Goal: Task Accomplishment & Management: Use online tool/utility

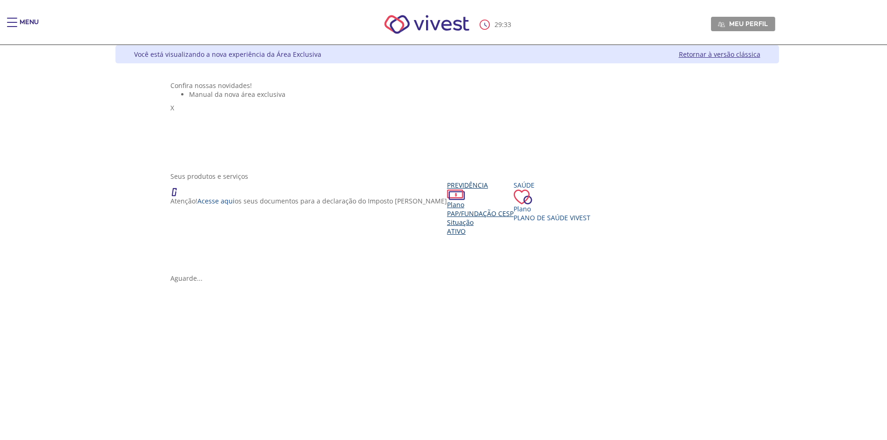
click at [447, 236] on span "Ativo" at bounding box center [456, 231] width 19 height 9
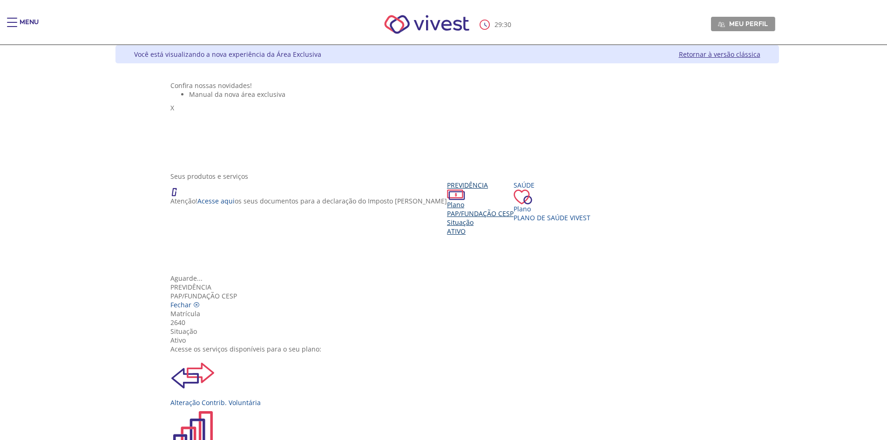
scroll to position [47, 0]
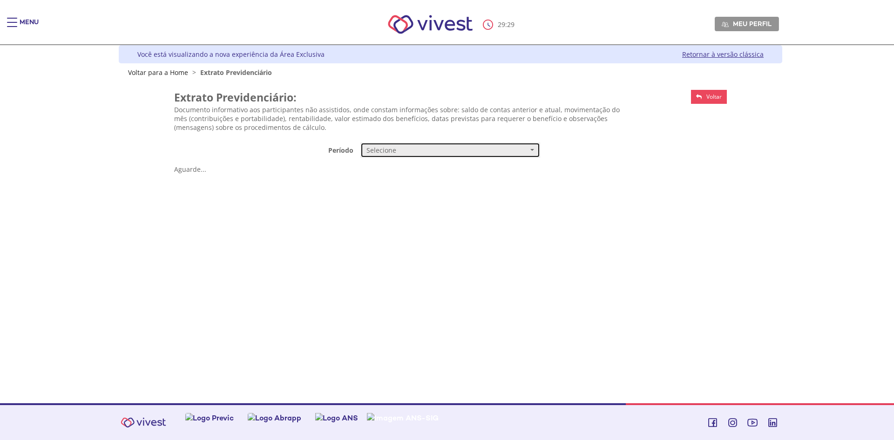
click at [457, 152] on span "Selecione" at bounding box center [447, 150] width 162 height 9
click at [396, 169] on link "Mensal" at bounding box center [450, 168] width 179 height 16
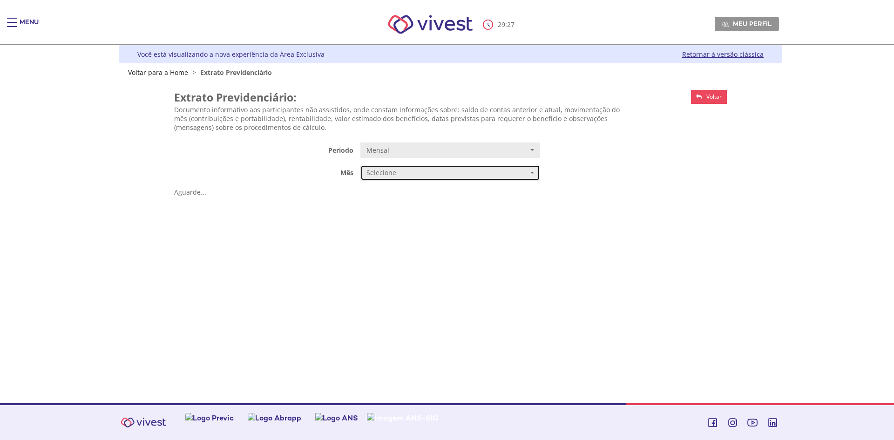
click at [408, 177] on span "Selecione" at bounding box center [447, 172] width 162 height 9
click at [413, 190] on link "JULHO/2025" at bounding box center [450, 191] width 179 height 16
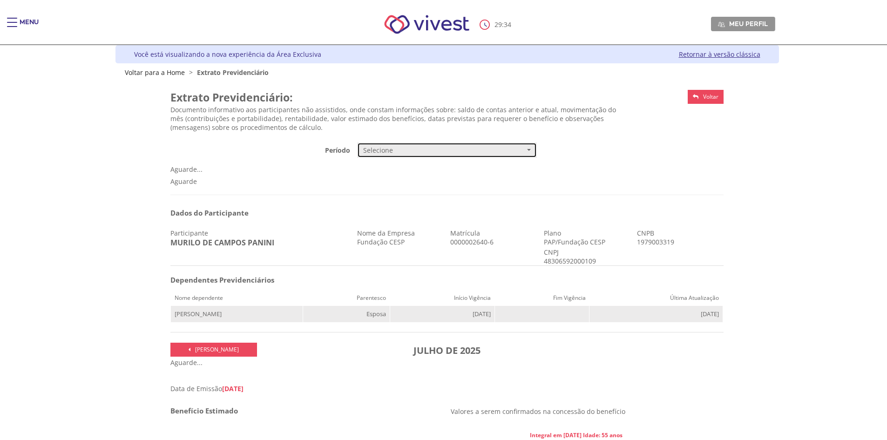
click at [420, 150] on span "Selecione" at bounding box center [444, 150] width 162 height 9
click at [290, 157] on div "**********" at bounding box center [447, 150] width 560 height 16
click at [160, 71] on link "Voltar para a Home" at bounding box center [155, 72] width 60 height 9
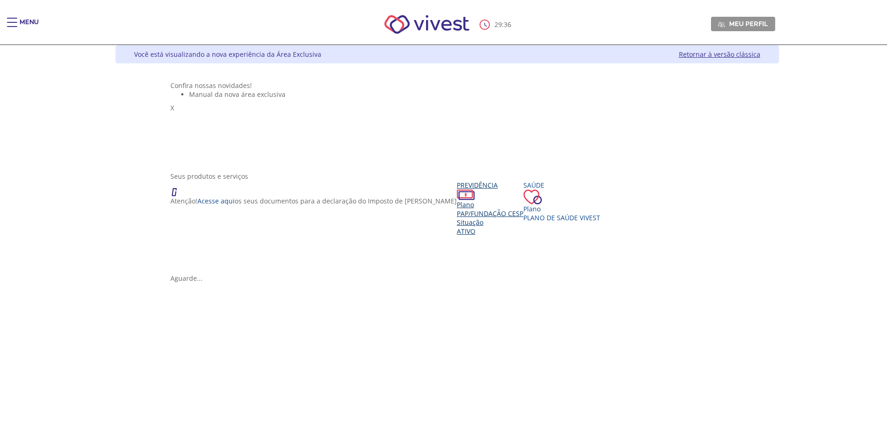
click at [457, 236] on span "Ativo" at bounding box center [466, 231] width 19 height 9
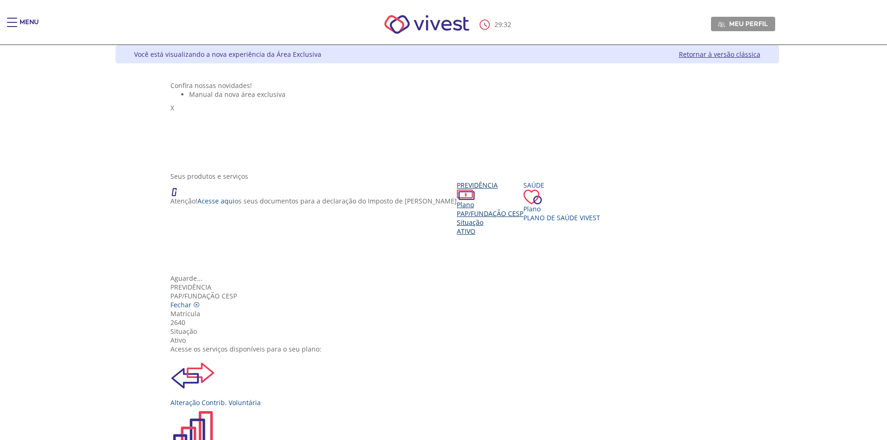
scroll to position [93, 0]
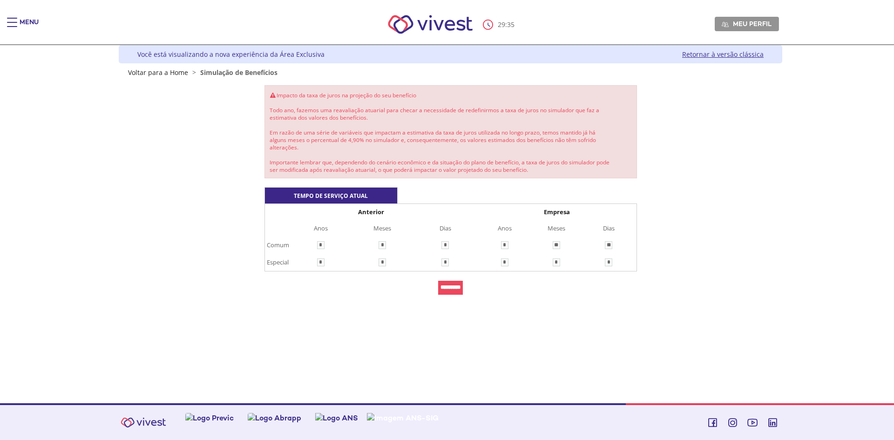
click at [457, 285] on input "*********" at bounding box center [450, 288] width 25 height 14
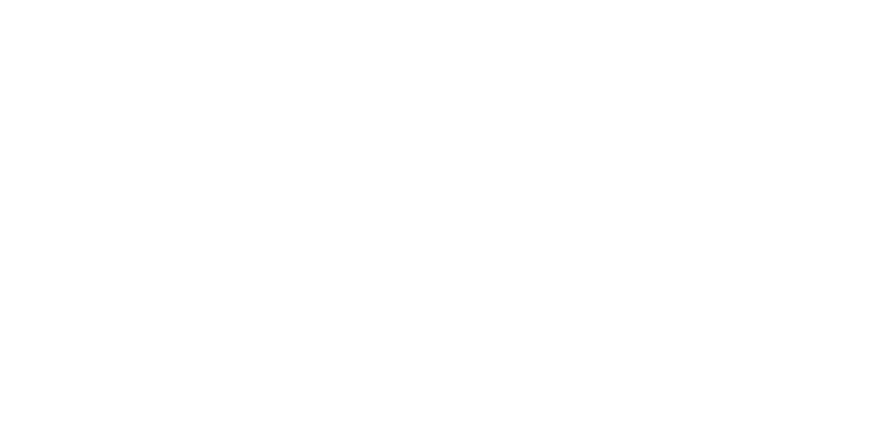
scroll to position [43, 0]
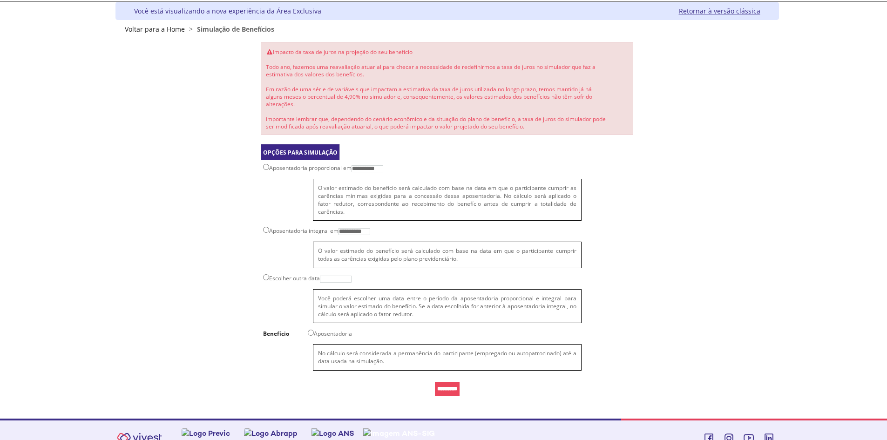
click at [457, 382] on input "*********" at bounding box center [447, 389] width 25 height 14
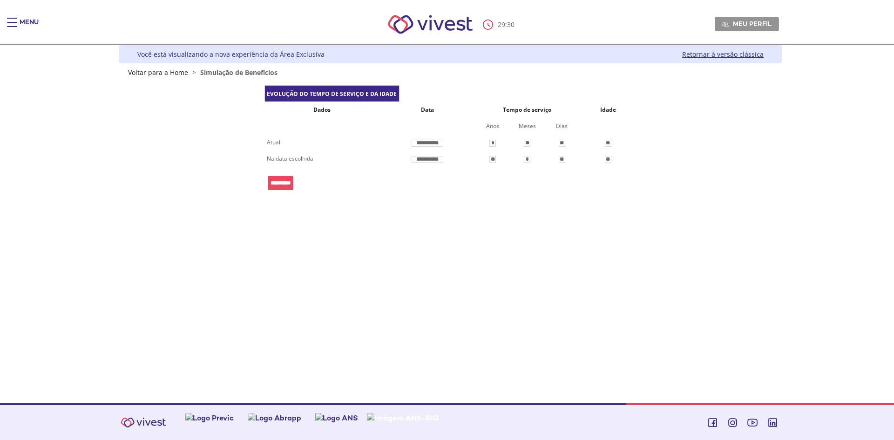
click at [286, 181] on input "*********" at bounding box center [280, 183] width 25 height 14
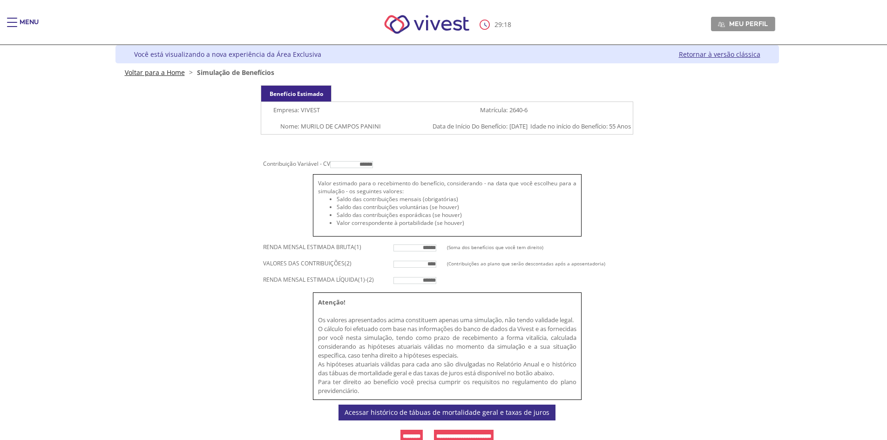
click at [164, 72] on link "Voltar para a Home" at bounding box center [155, 72] width 60 height 9
click at [27, 24] on div "Menu" at bounding box center [29, 27] width 19 height 19
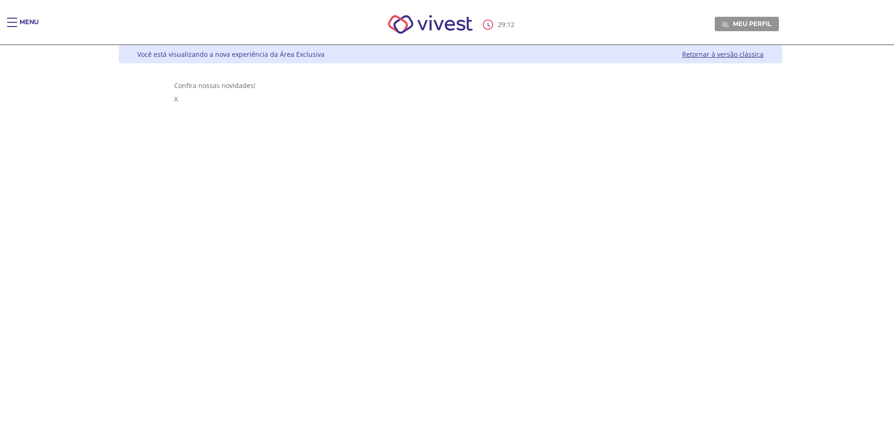
click at [33, 23] on div "Menu" at bounding box center [29, 27] width 19 height 19
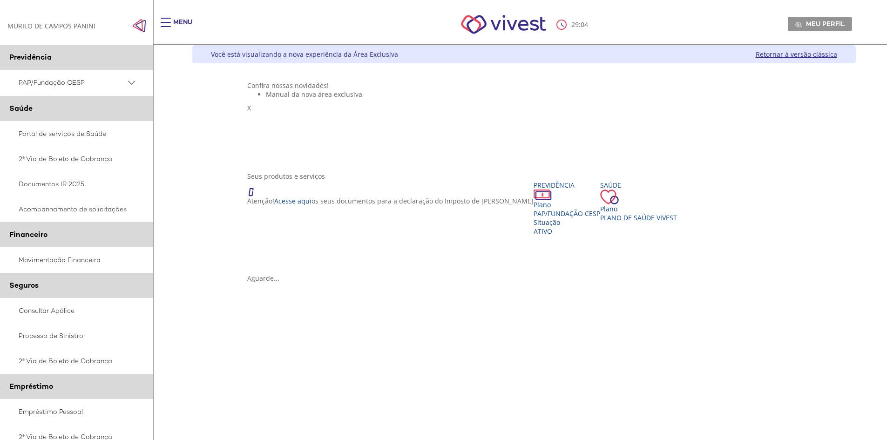
click at [61, 24] on div "MURILO DE CAMPOS PANINI [PERSON_NAME]" at bounding box center [51, 25] width 88 height 9
click at [134, 24] on img "Click to close side navigation." at bounding box center [139, 26] width 14 height 14
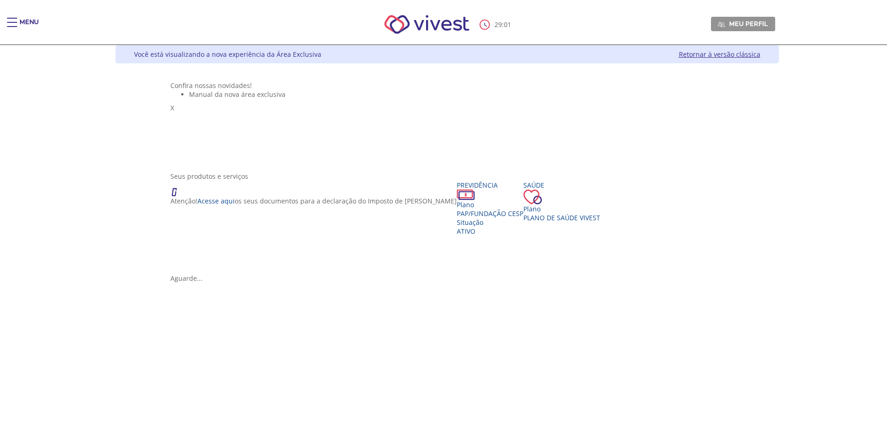
click at [15, 25] on div "Main header" at bounding box center [12, 27] width 10 height 19
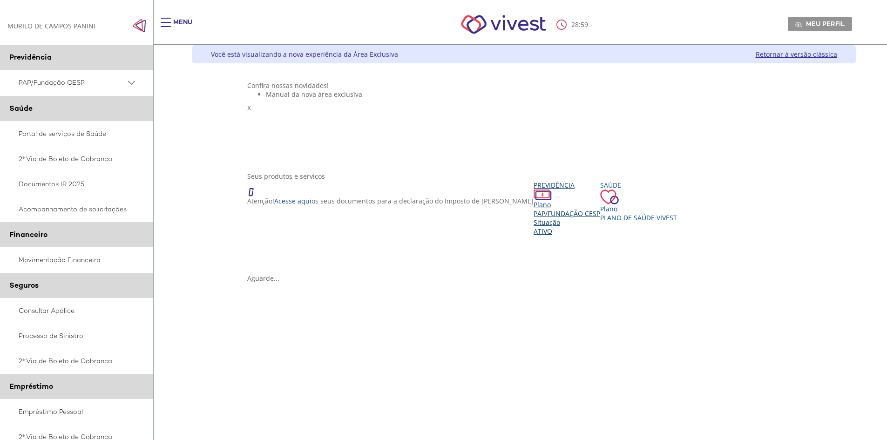
click at [534, 227] on div "Situação" at bounding box center [567, 222] width 67 height 9
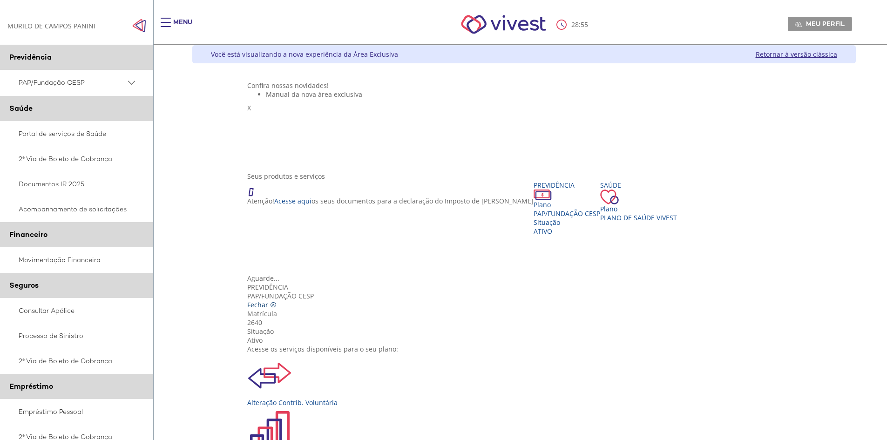
click at [277, 302] on icon "Vivest" at bounding box center [273, 305] width 7 height 7
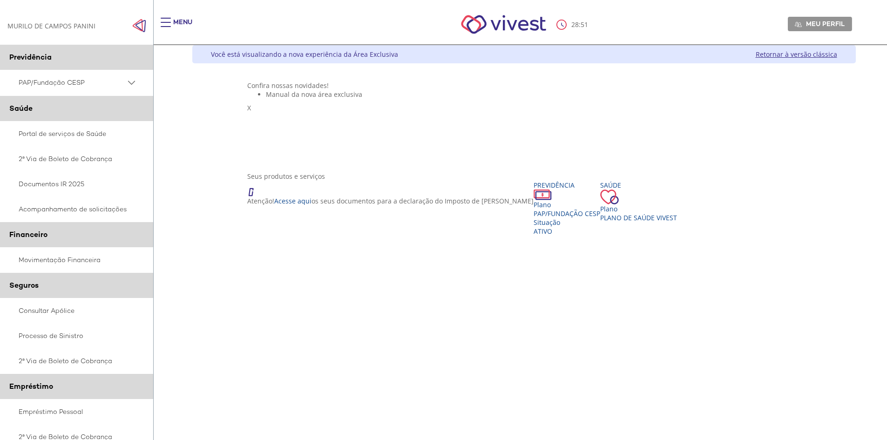
click at [803, 57] on link "Retornar à versão clássica" at bounding box center [796, 54] width 81 height 9
